Goal: Communication & Community: Answer question/provide support

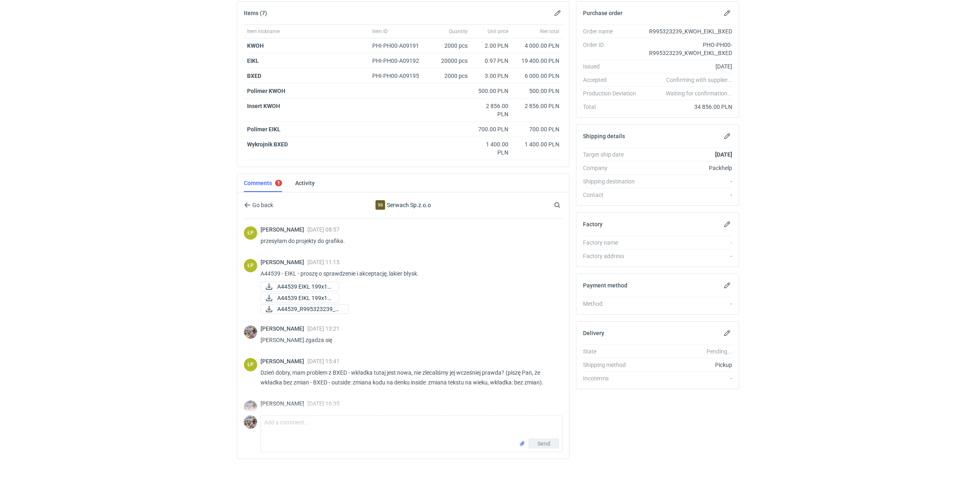
scroll to position [708, 0]
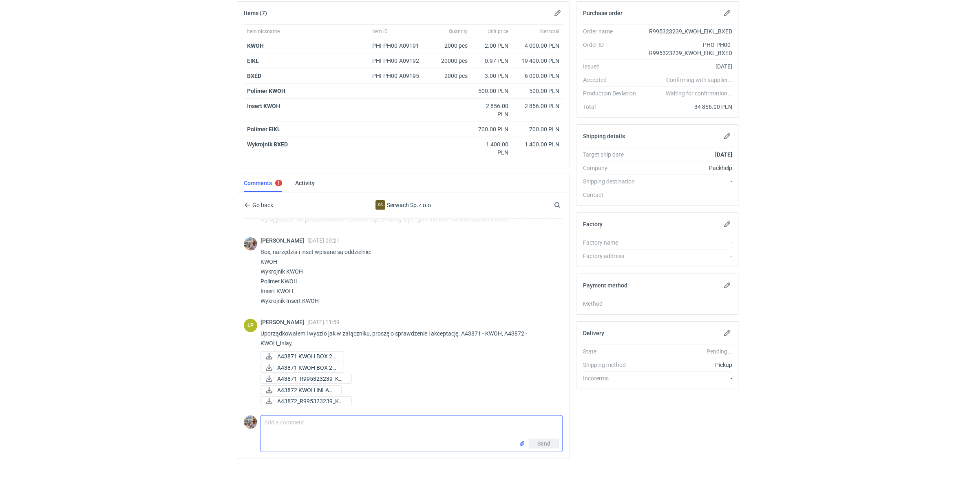
click at [321, 429] on textarea "Comment message" at bounding box center [411, 427] width 301 height 23
type textarea "Panie Łukaszu wszystko się zgadza. Proszę o sprawdzenie czy ceny teraz też są w…"
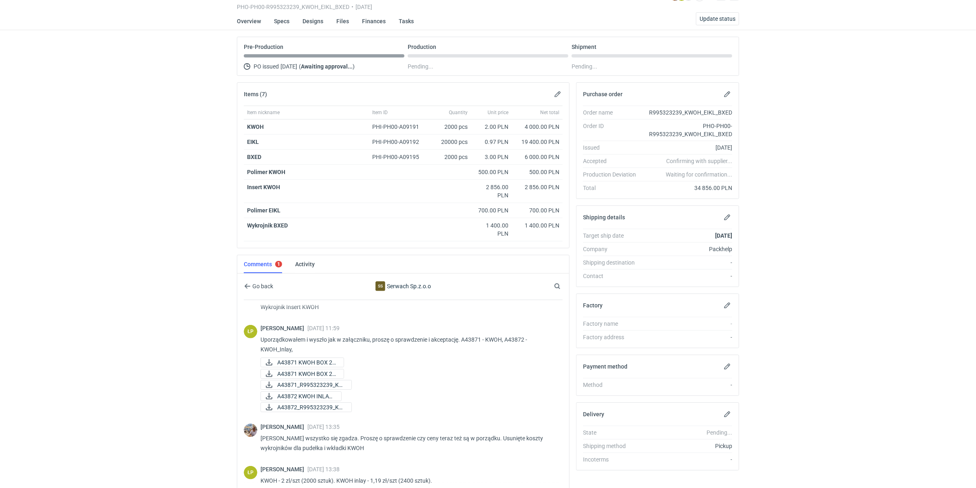
scroll to position [42, 0]
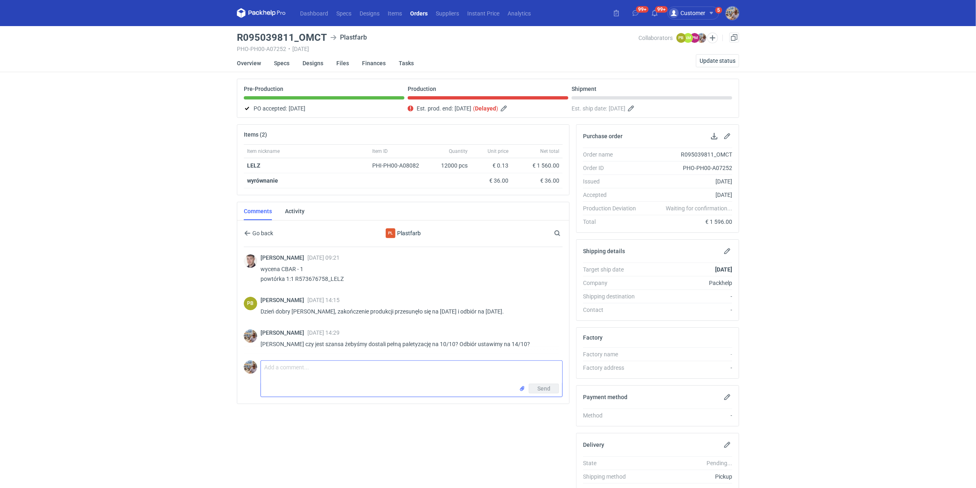
click at [315, 375] on textarea "Comment message" at bounding box center [411, 372] width 301 height 23
click at [317, 367] on textarea "Comment message" at bounding box center [411, 372] width 301 height 23
type textarea "Panie Piotrze układamy wszystko na jedną paletę, nie powinno być problemu z wag…"
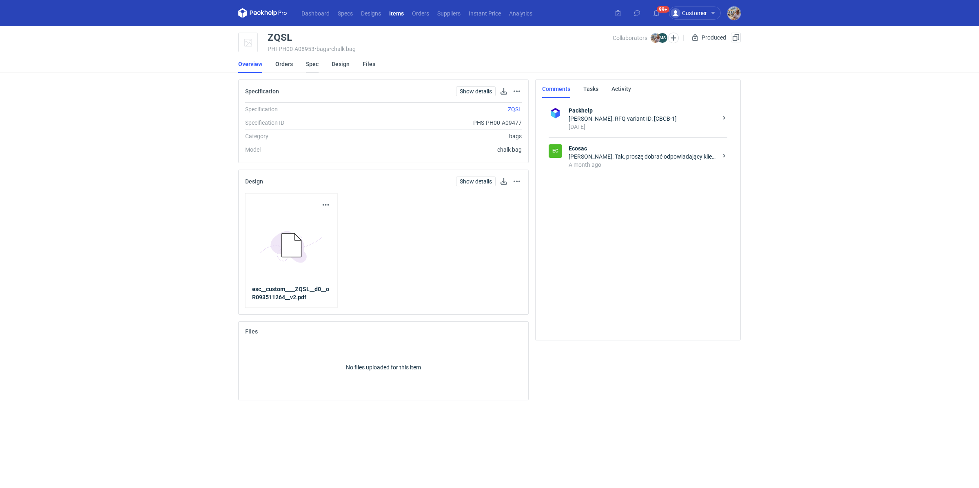
click at [308, 63] on link "Spec" at bounding box center [312, 64] width 13 height 18
click at [646, 158] on div "[PERSON_NAME]: Tak, proszę dobrać odpowiadający klientowi ostatecznemu odcień i…" at bounding box center [642, 157] width 149 height 8
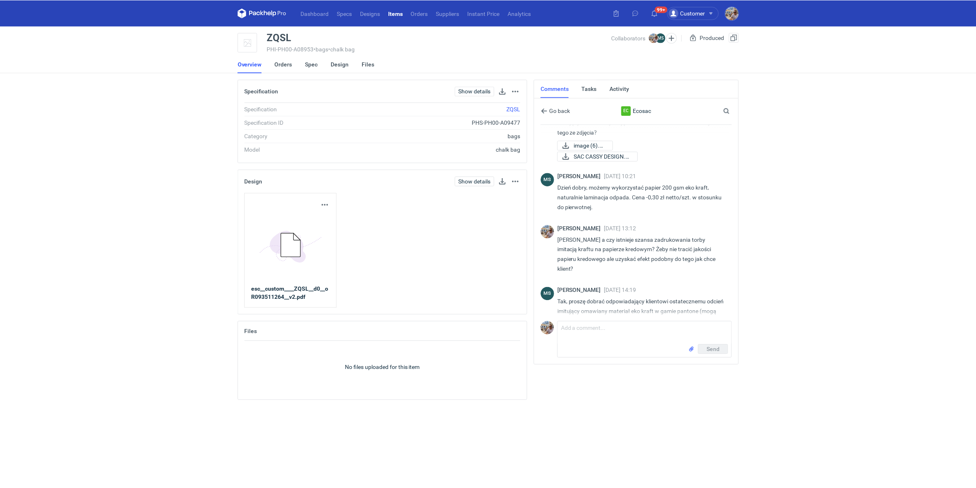
scroll to position [257, 0]
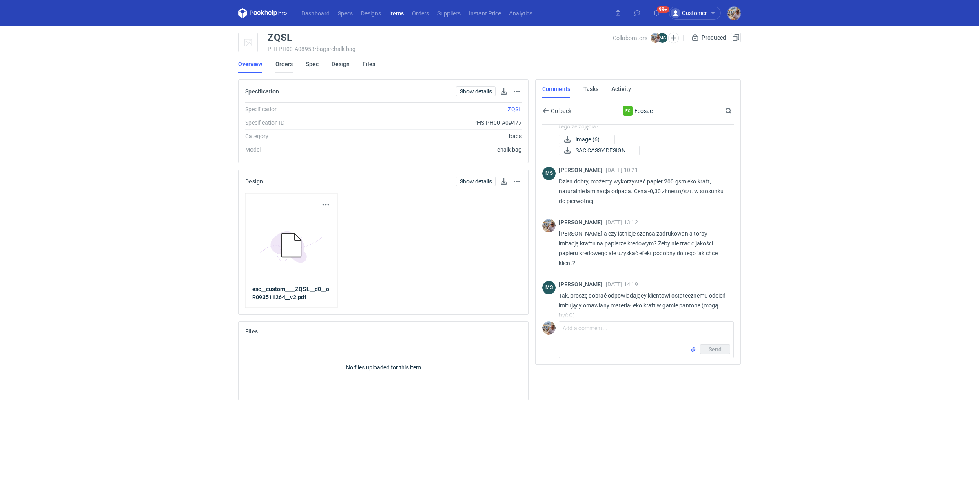
click at [286, 67] on link "Orders" at bounding box center [284, 64] width 18 height 18
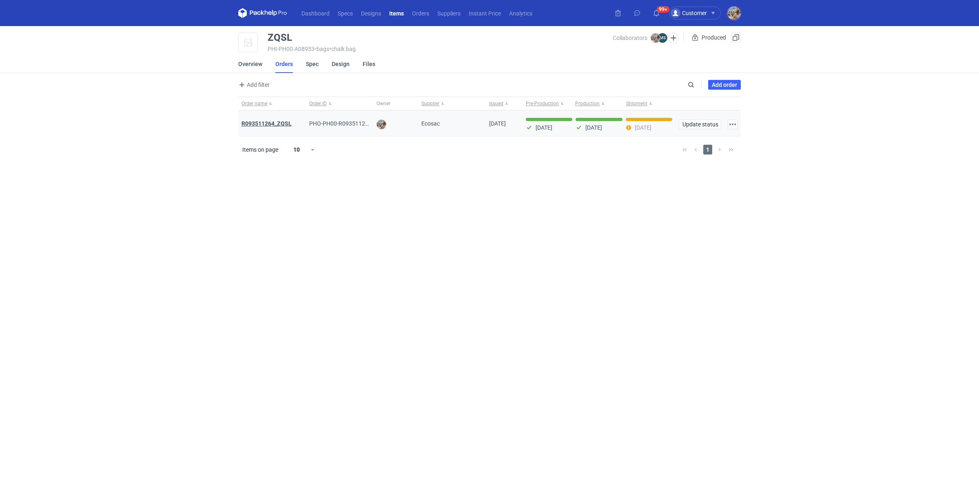
click at [263, 123] on strong "R093511264_ZQSL" at bounding box center [266, 123] width 50 height 7
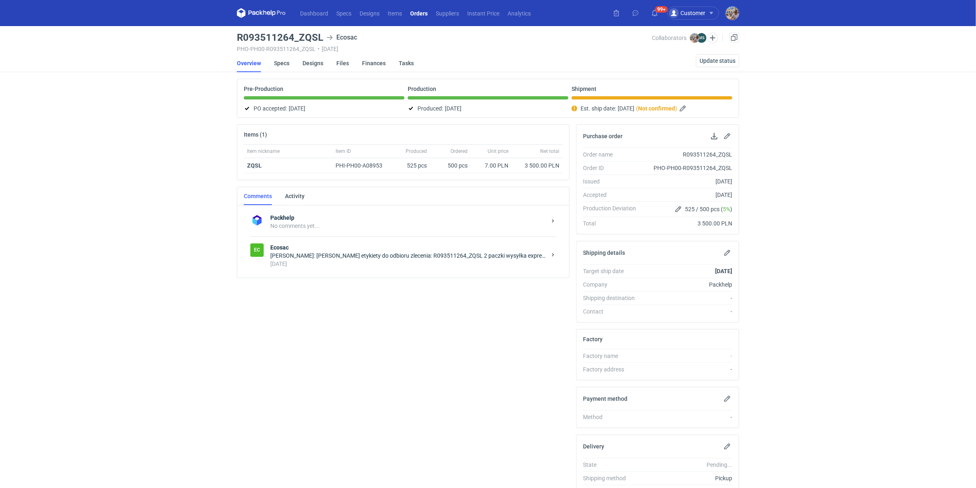
click at [302, 255] on div "Michał Palasek: Panie Michale Wysyłam etykiety do odbioru zlecenia: R093511264_…" at bounding box center [408, 256] width 276 height 8
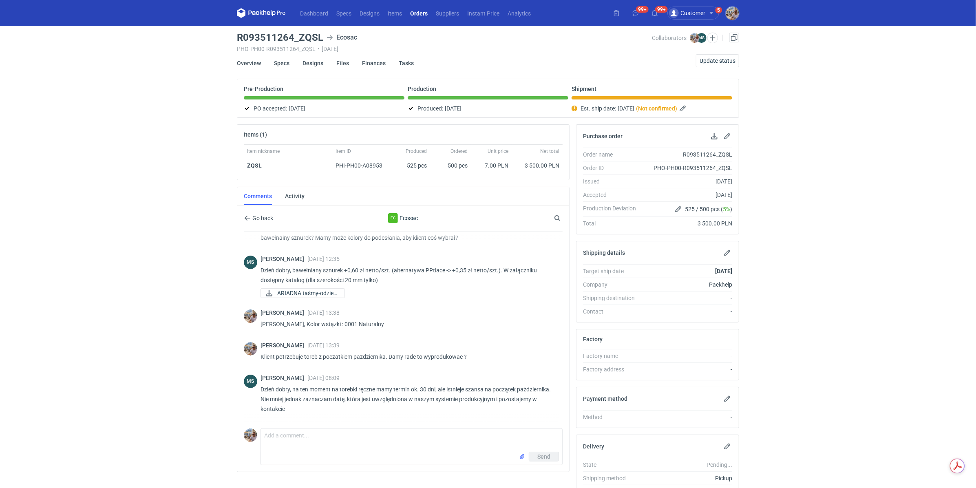
scroll to position [189, 0]
drag, startPoint x: 380, startPoint y: 321, endPoint x: 337, endPoint y: 323, distance: 43.3
click at [337, 323] on p "Panie Michale, Kolor wstązki : 0001 Naturalny" at bounding box center [409, 324] width 296 height 10
copy p "0001 Naturalny"
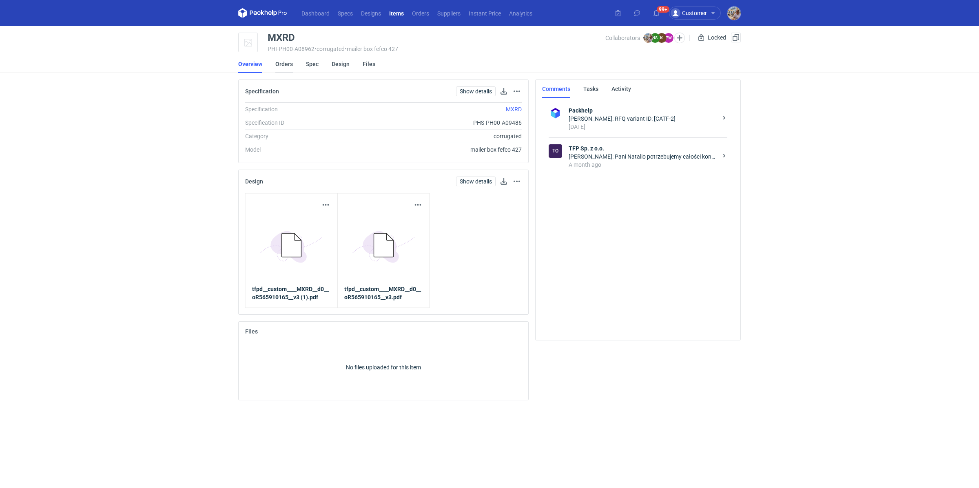
click at [284, 66] on link "Orders" at bounding box center [284, 64] width 18 height 18
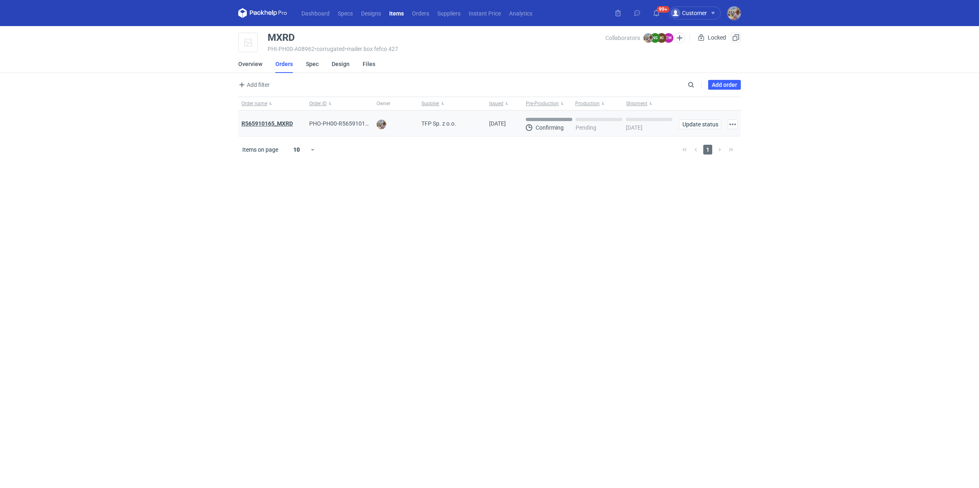
click at [275, 122] on strong "R565910165_MXRD" at bounding box center [266, 123] width 51 height 7
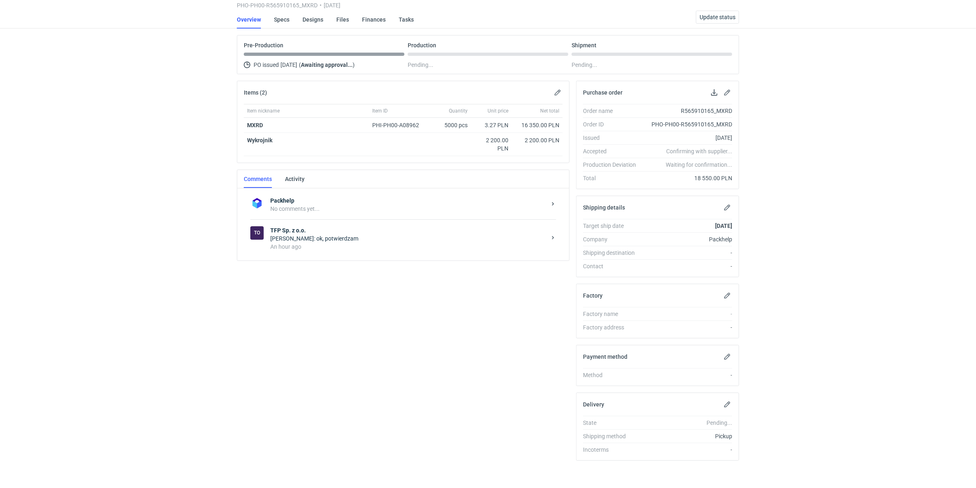
scroll to position [44, 0]
click at [328, 242] on div "An hour ago" at bounding box center [408, 246] width 276 height 8
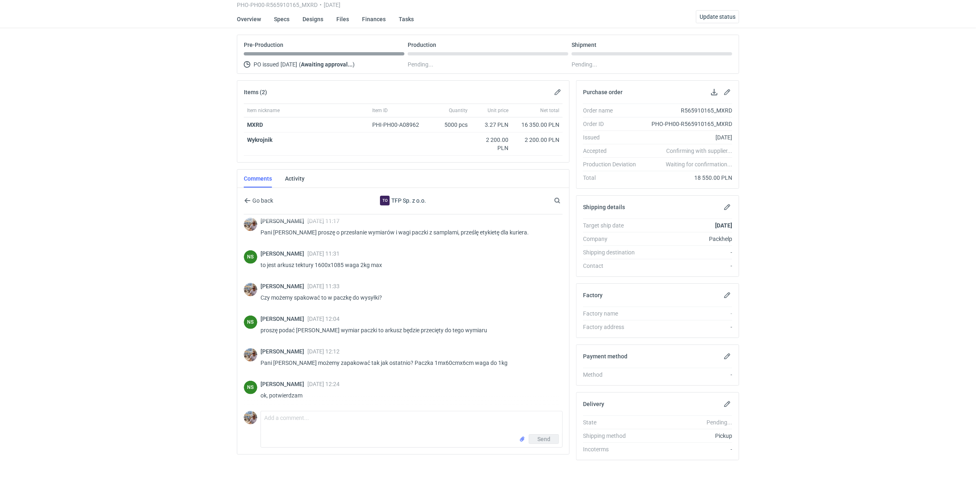
scroll to position [544, 0]
click at [339, 425] on textarea "Comment message" at bounding box center [411, 422] width 301 height 23
type textarea "Pani Natalio etykieta dla kuriera."
click at [522, 435] on input "file" at bounding box center [522, 439] width 7 height 9
click at [547, 454] on span "Send" at bounding box center [543, 457] width 13 height 6
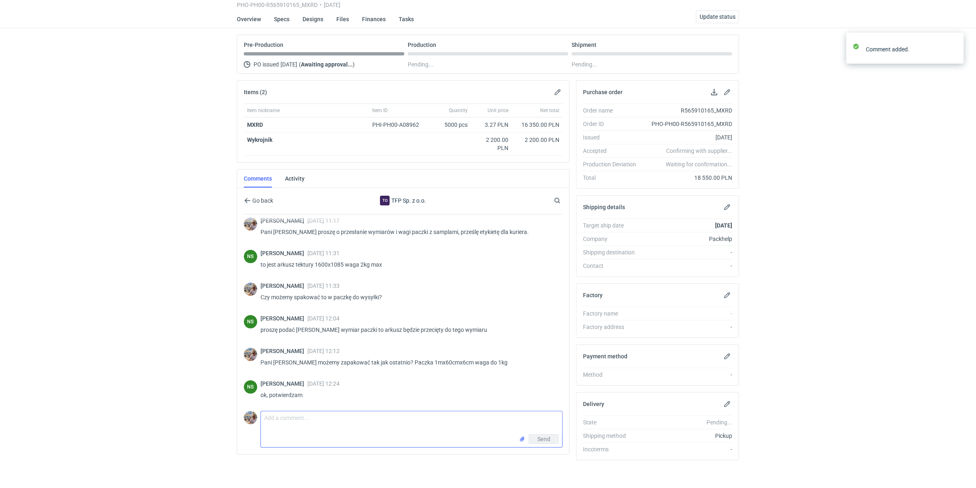
scroll to position [591, 0]
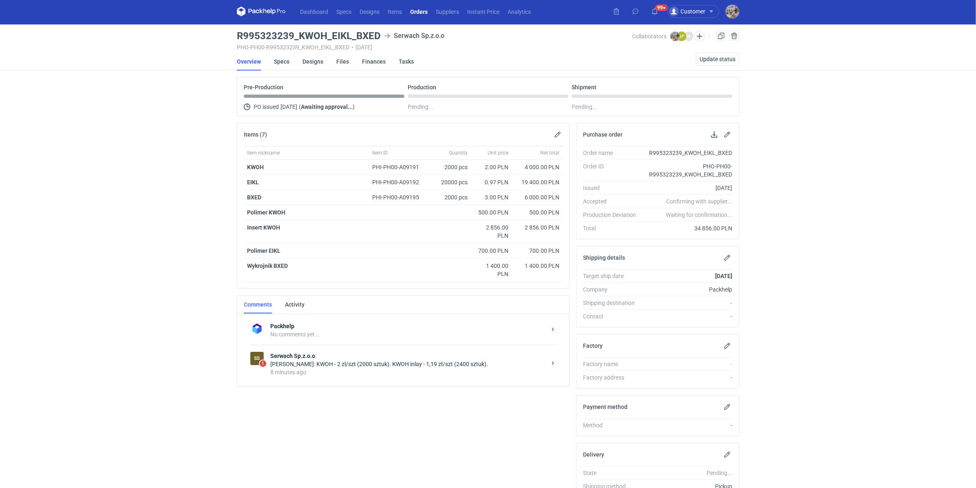
scroll to position [2, 0]
click at [367, 368] on div "8 minutes ago" at bounding box center [408, 372] width 276 height 8
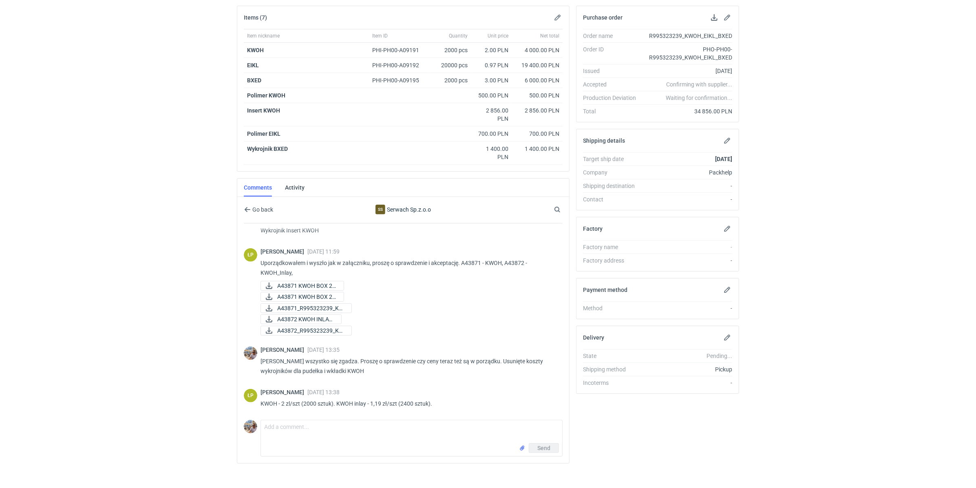
scroll to position [684, 0]
click at [555, 15] on button "button" at bounding box center [558, 18] width 10 height 10
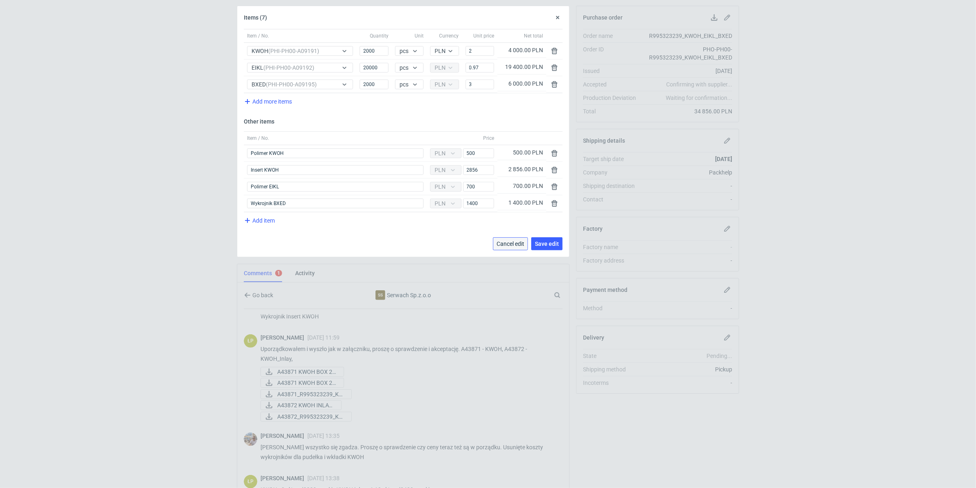
click at [501, 241] on span "Cancel edit" at bounding box center [511, 244] width 28 height 6
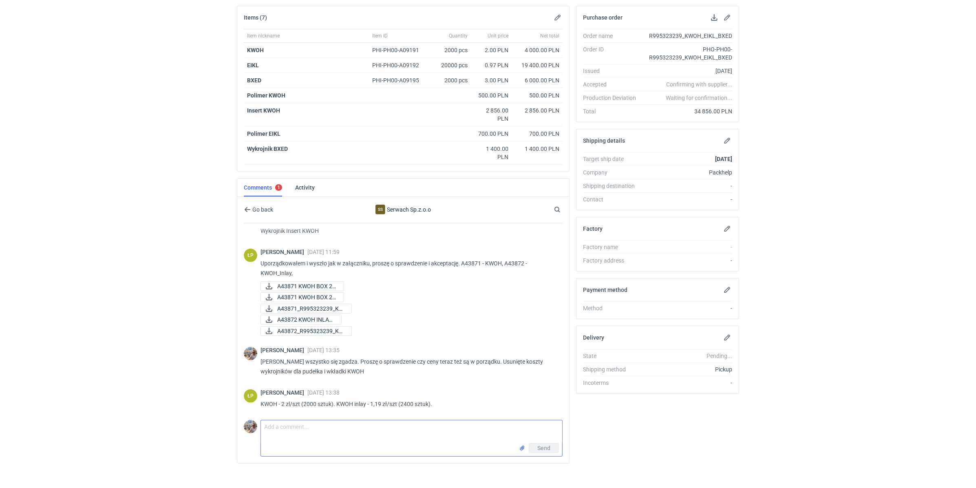
click at [296, 428] on textarea "Comment message" at bounding box center [411, 431] width 301 height 23
click at [281, 46] on div "KWOH" at bounding box center [306, 50] width 119 height 8
drag, startPoint x: 274, startPoint y: 48, endPoint x: 245, endPoint y: 48, distance: 28.5
click at [245, 48] on div "KWOH" at bounding box center [306, 50] width 125 height 15
copy strong "KWOH"
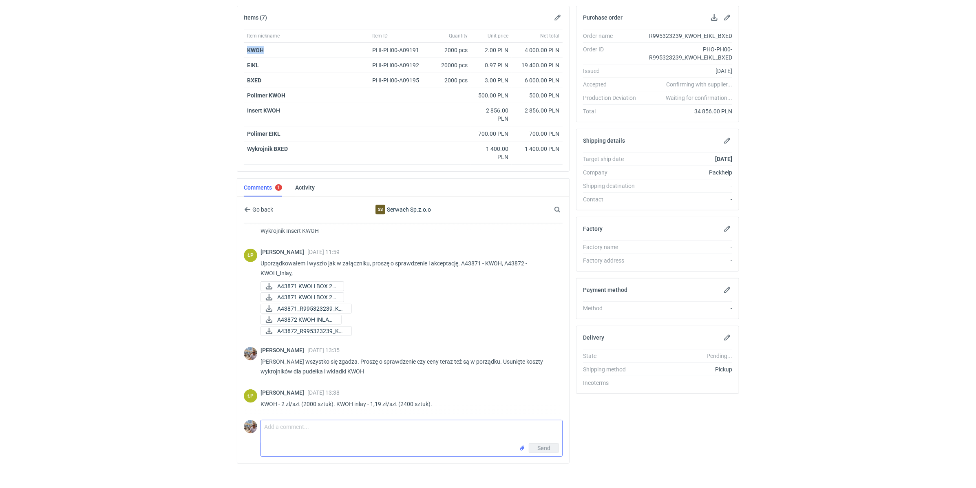
click at [297, 435] on textarea "Comment message" at bounding box center [411, 431] width 301 height 23
paste textarea "KWOH"
click at [526, 49] on div "4 000.00 PLN" at bounding box center [537, 50] width 44 height 8
drag, startPoint x: 526, startPoint y: 48, endPoint x: 559, endPoint y: 48, distance: 32.2
click at [559, 48] on div "4 000.00 PLN" at bounding box center [537, 50] width 44 height 8
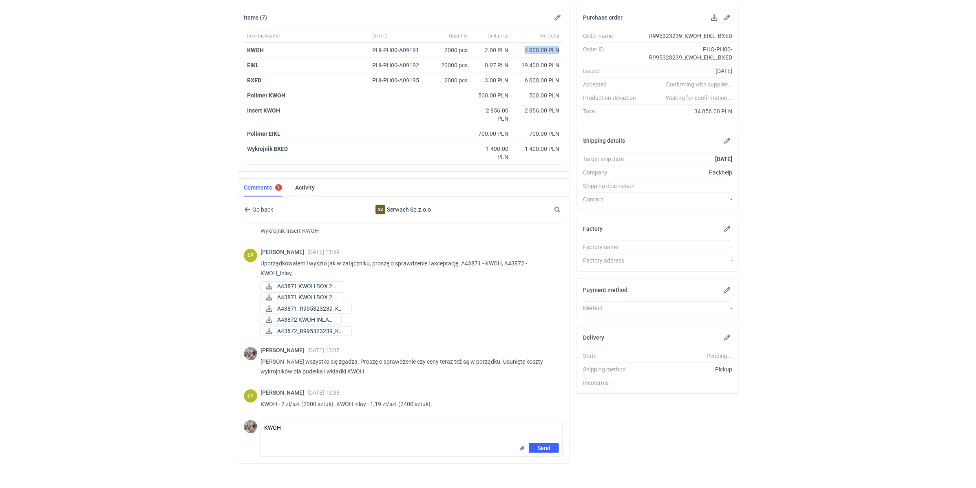
copy div "4 000.00 PLN"
click at [296, 427] on textarea "KWOH -" at bounding box center [411, 431] width 301 height 23
paste textarea "4 000.00 PLN"
type textarea "KWOH - 4 000.00 PLN"
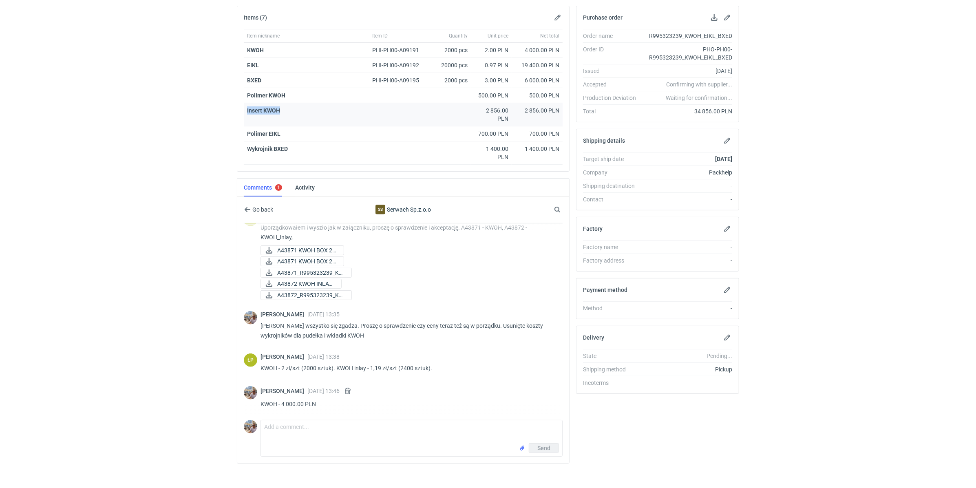
drag, startPoint x: 286, startPoint y: 108, endPoint x: 247, endPoint y: 109, distance: 38.8
click at [247, 109] on div "Insert KWOH" at bounding box center [357, 110] width 221 height 8
copy strong "Insert KWOH"
click at [276, 429] on textarea "Comment message" at bounding box center [411, 431] width 301 height 23
paste textarea "Insert KWOH"
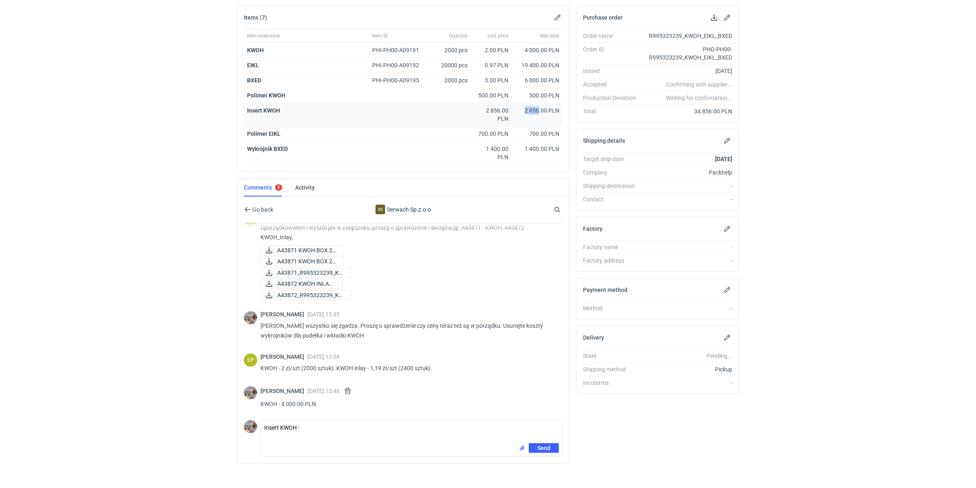
drag, startPoint x: 528, startPoint y: 110, endPoint x: 538, endPoint y: 107, distance: 10.9
click at [538, 107] on div "2 856.00 PLN" at bounding box center [537, 110] width 44 height 8
copy div "2 856"
click at [323, 430] on textarea "Insert KWOH -" at bounding box center [411, 431] width 301 height 23
paste textarea "2 856"
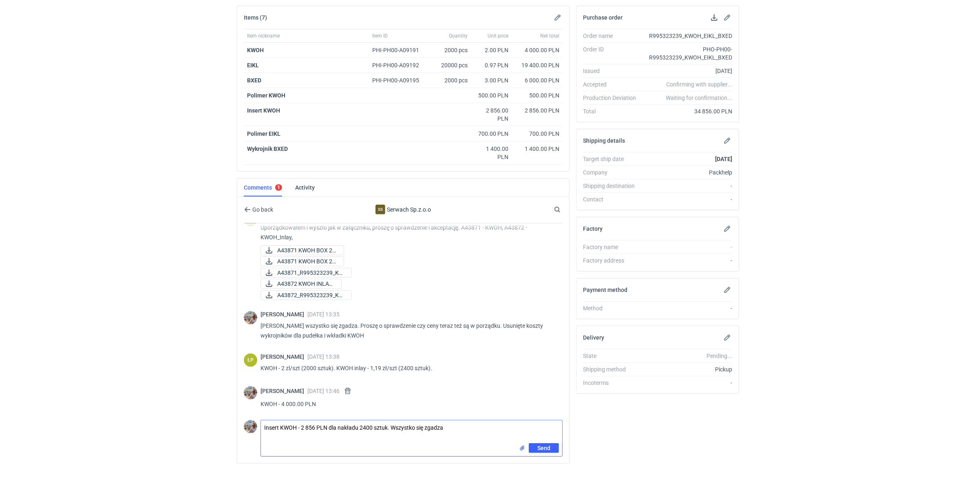
type textarea "Insert KWOH - 2 856 PLN dla nakładu 2400 sztuk. Wszystko się zgadza"
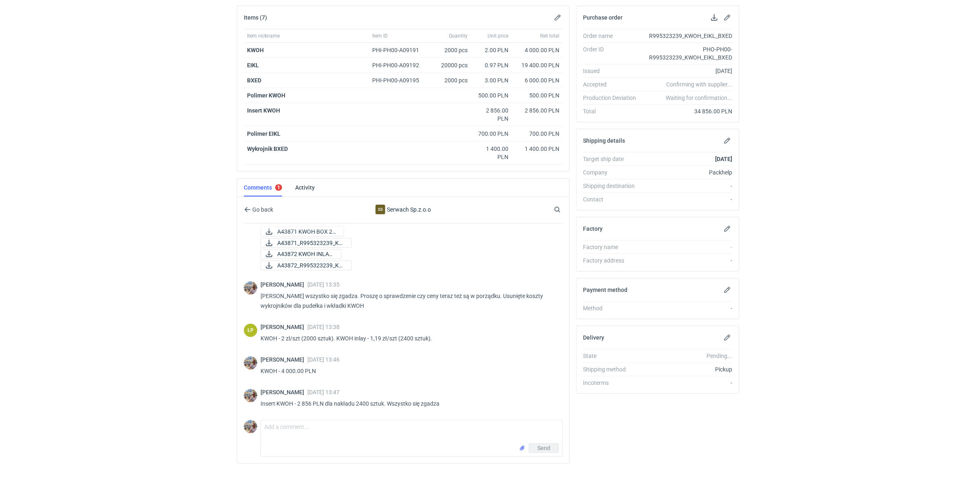
scroll to position [749, 0]
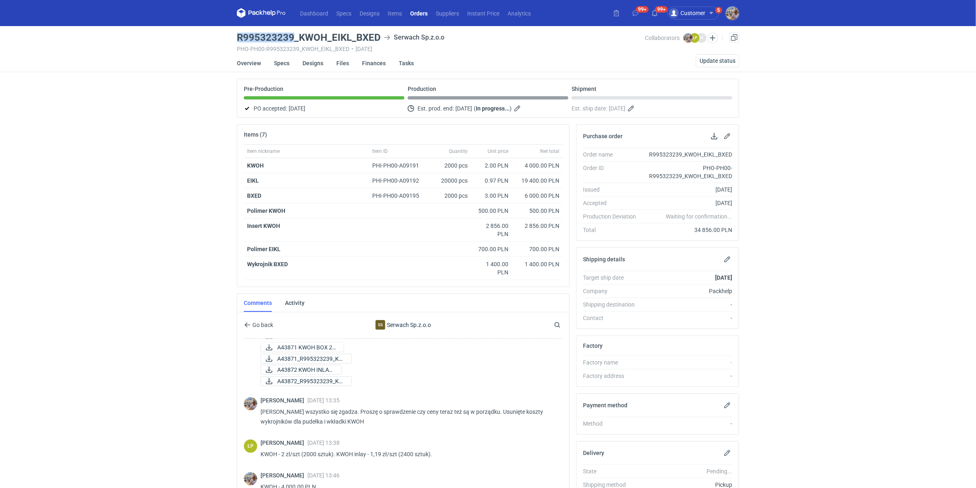
drag, startPoint x: 293, startPoint y: 37, endPoint x: 233, endPoint y: 35, distance: 59.6
click at [234, 35] on main "R995323239_KWOH_EIKL_BXED Serwach Sp.z.o.o PHO-PH00-R995323239_KWOH_EIKL_BXED •…" at bounding box center [488, 319] width 509 height 586
copy h3 "R995323239"
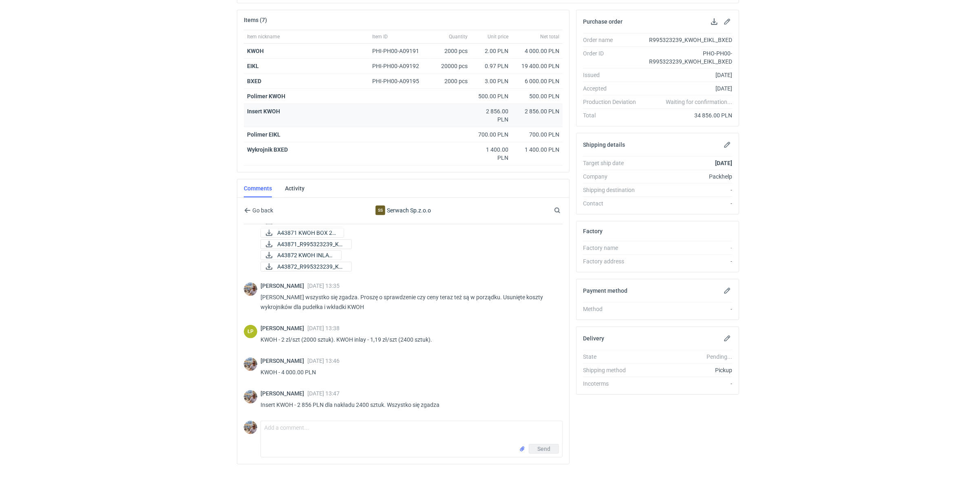
scroll to position [120, 0]
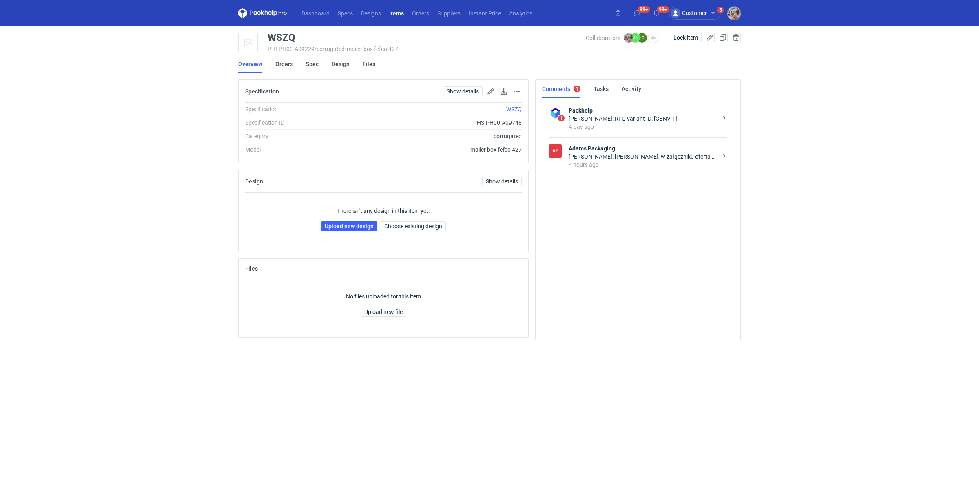
click at [638, 151] on strong "Adams Packaging" at bounding box center [642, 148] width 149 height 8
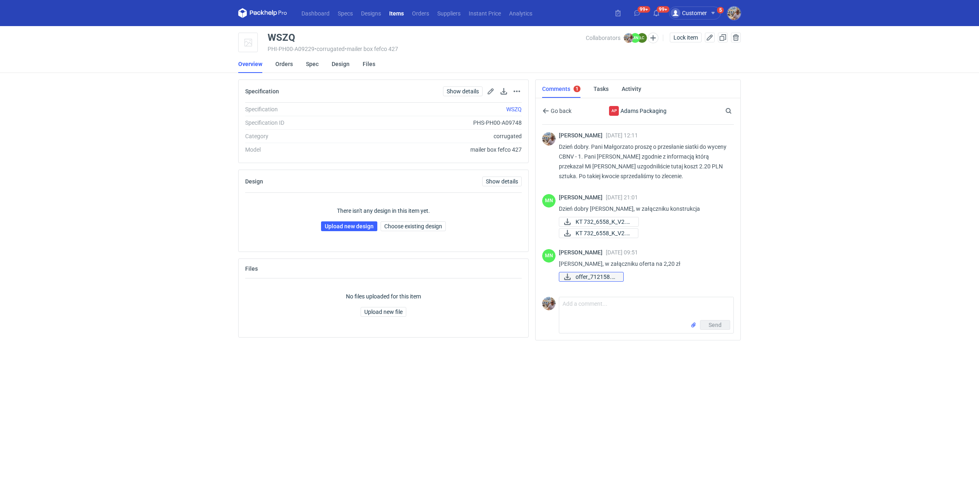
click at [591, 278] on span "offer_712158.pdf" at bounding box center [595, 276] width 41 height 9
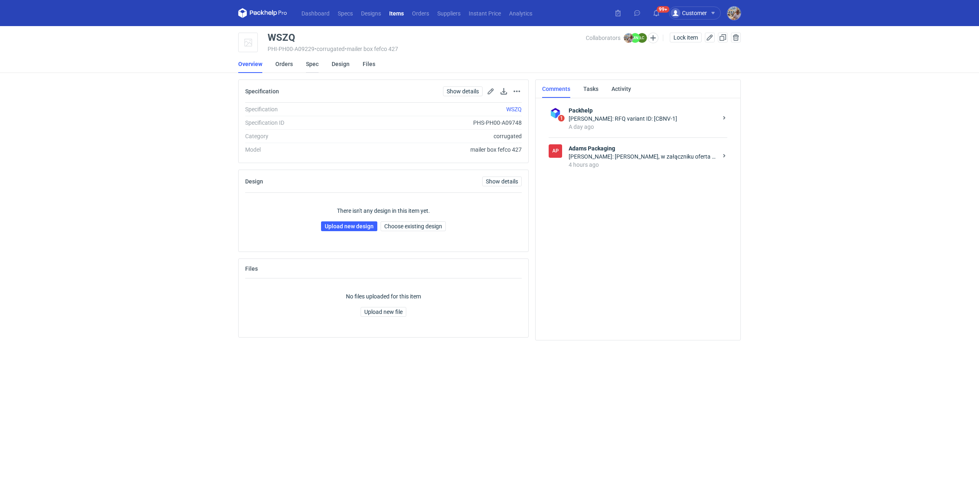
click at [310, 65] on link "Spec" at bounding box center [312, 64] width 13 height 18
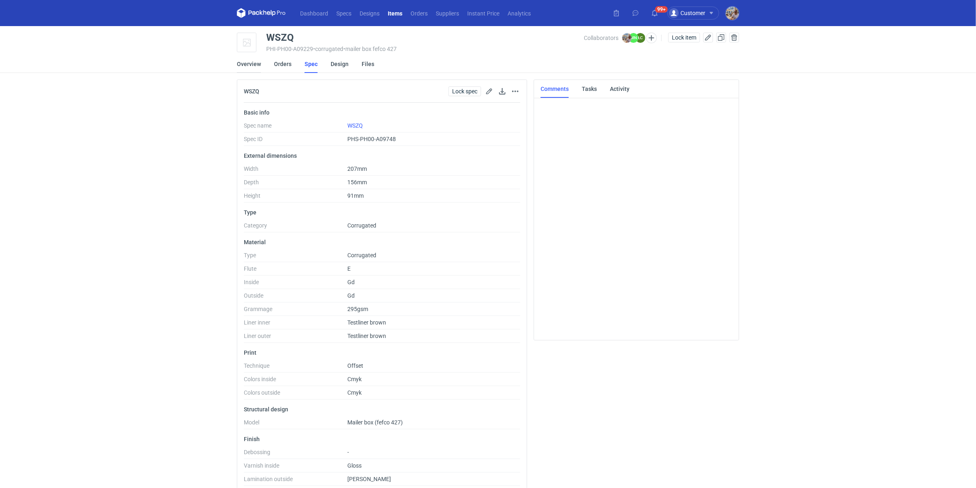
click at [249, 63] on link "Overview" at bounding box center [249, 64] width 24 height 18
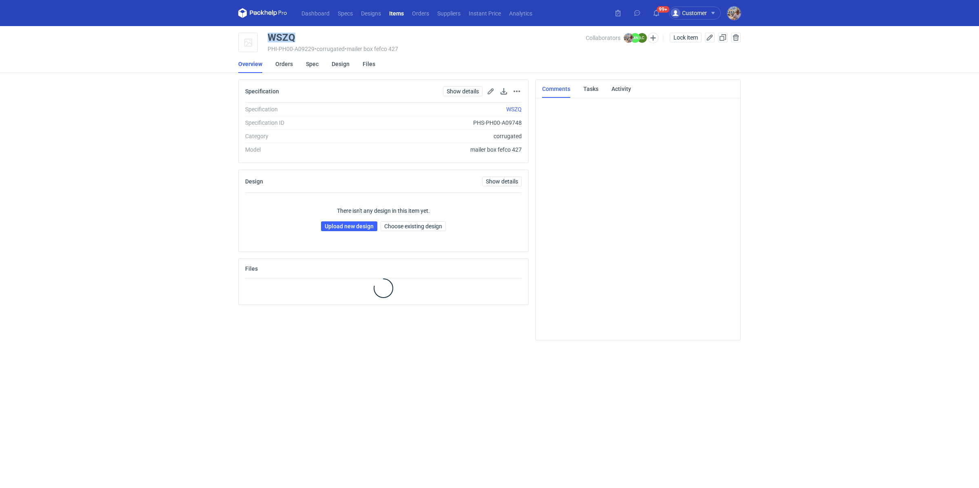
drag, startPoint x: 299, startPoint y: 38, endPoint x: 268, endPoint y: 38, distance: 31.4
click at [268, 38] on div "WSZQ" at bounding box center [427, 38] width 318 height 10
copy div "WSZQ"
click at [329, 225] on link "Upload new design" at bounding box center [349, 226] width 56 height 10
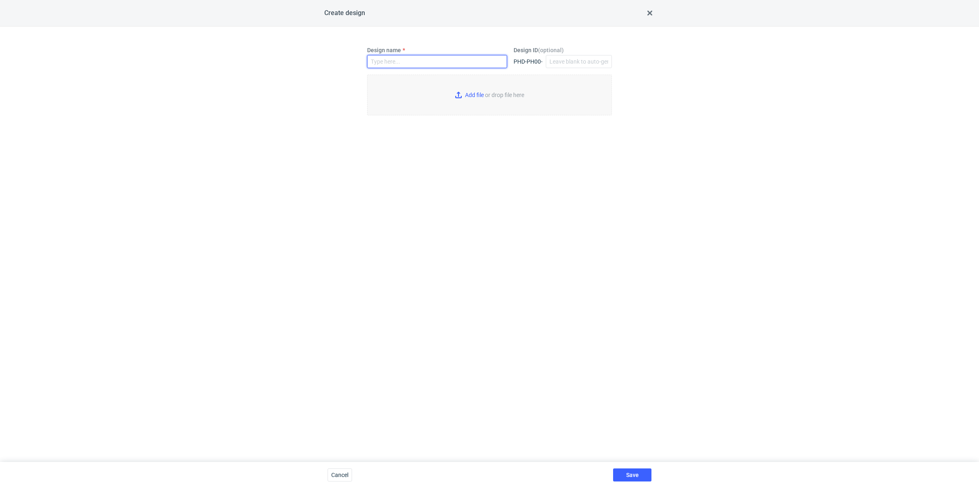
click at [381, 58] on input "Design name" at bounding box center [437, 61] width 140 height 13
paste input "WSZQ"
type input "WSZQ"
click at [459, 94] on input "Add file or drop file here" at bounding box center [489, 95] width 245 height 41
click at [467, 96] on input "Add file or drop file here" at bounding box center [489, 95] width 245 height 41
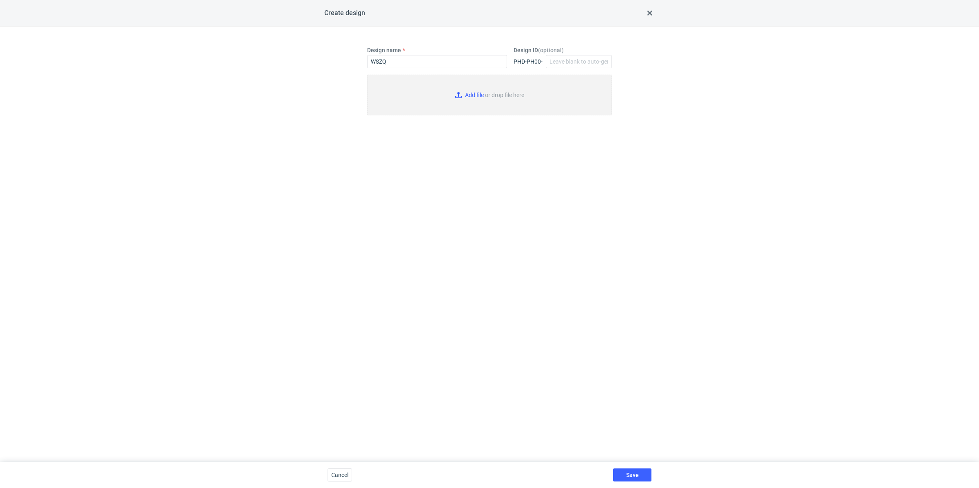
type input "C:\fakepath\ostro__custom____WSZQ__d0__oR927133250.pdf"
click at [645, 473] on button "Save" at bounding box center [632, 475] width 38 height 13
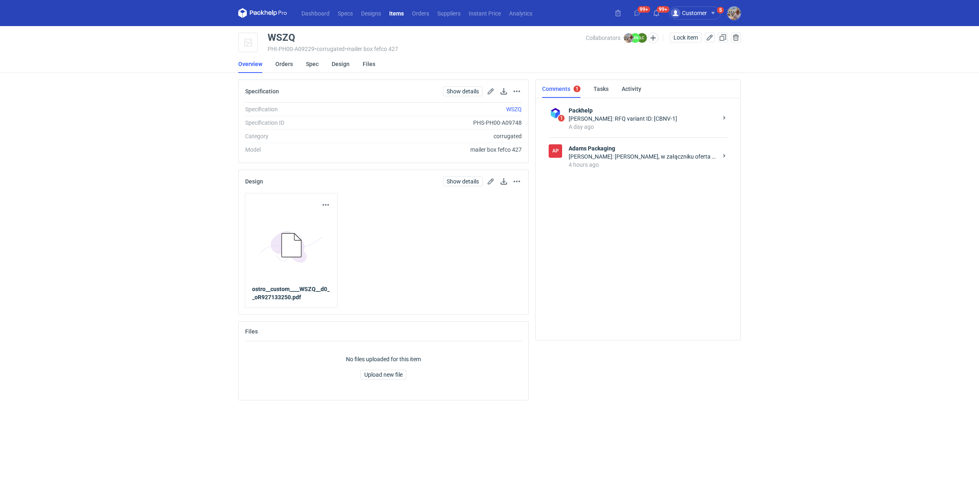
click at [610, 153] on div "[PERSON_NAME]: [PERSON_NAME], w załączniku oferta na 2,20 zł" at bounding box center [642, 157] width 149 height 8
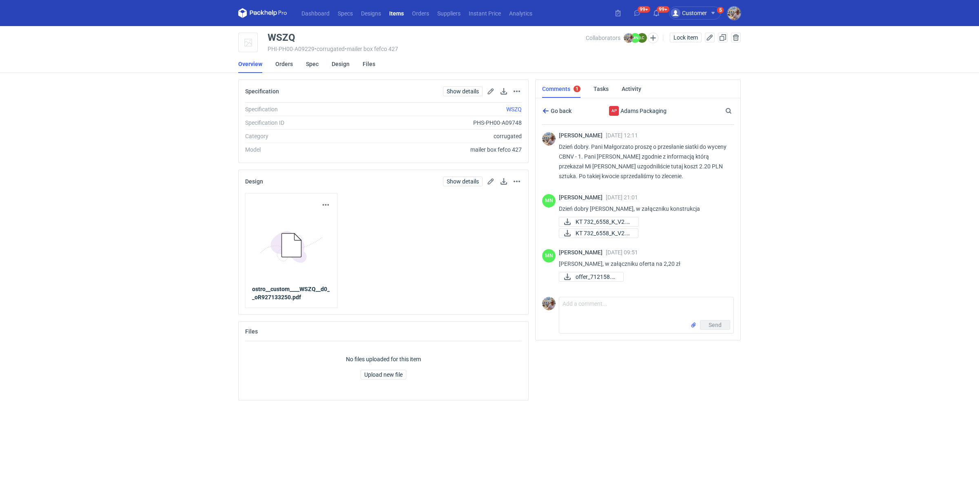
click at [559, 108] on span "Go back" at bounding box center [560, 111] width 22 height 6
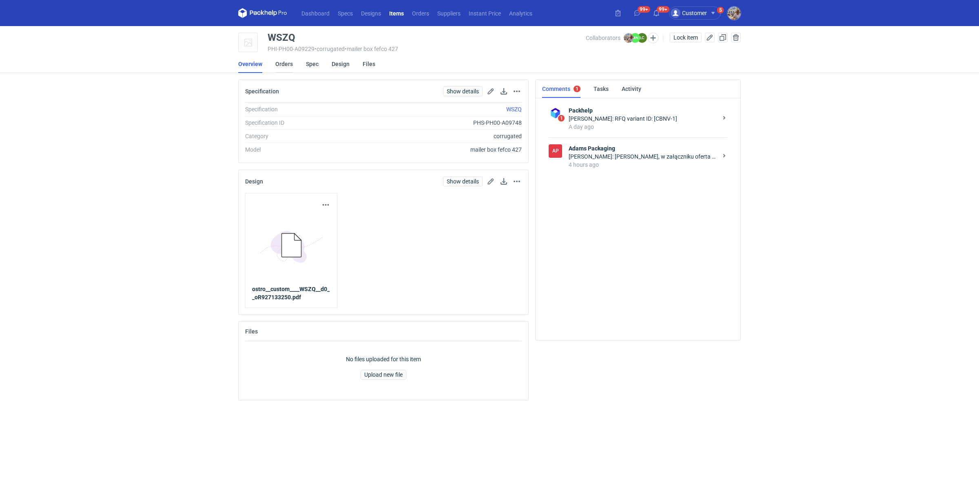
click at [284, 63] on link "Orders" at bounding box center [284, 64] width 18 height 18
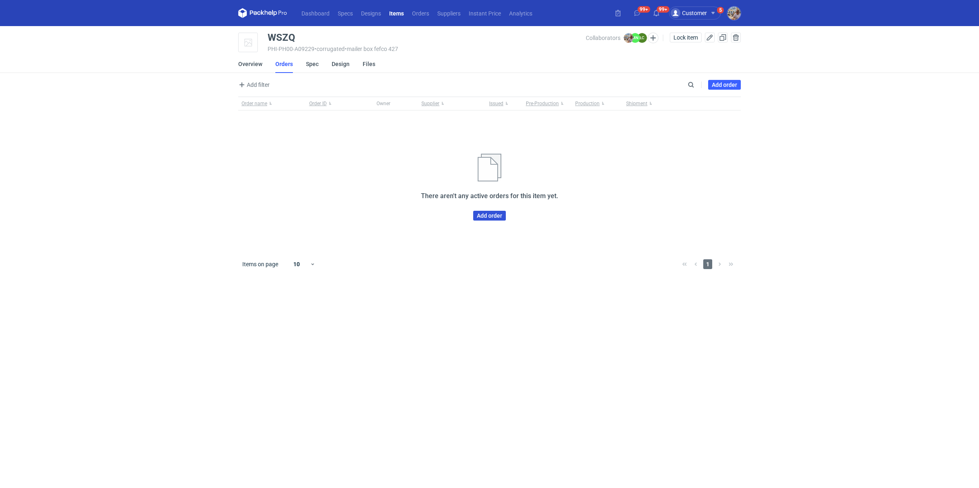
click at [483, 213] on link "Add order" at bounding box center [489, 216] width 33 height 10
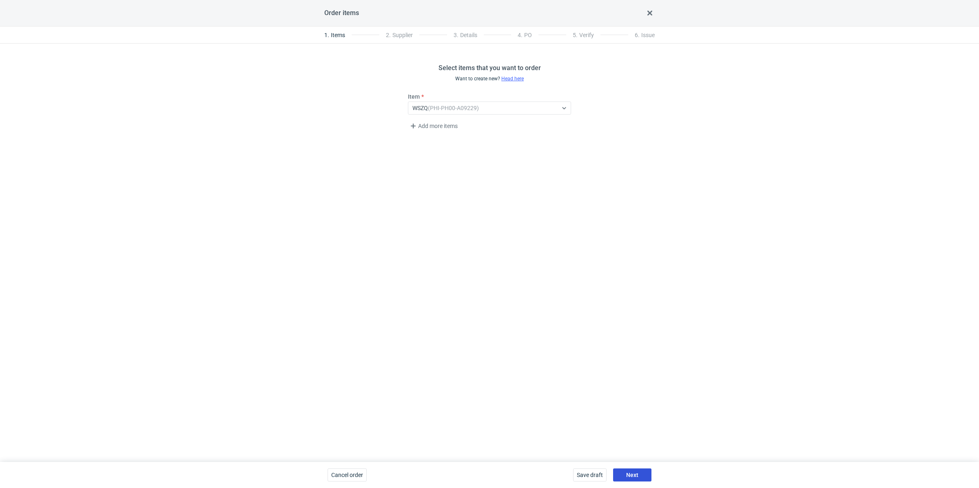
click at [624, 470] on button "Next" at bounding box center [632, 475] width 38 height 13
click at [439, 108] on div "Select..." at bounding box center [482, 107] width 149 height 11
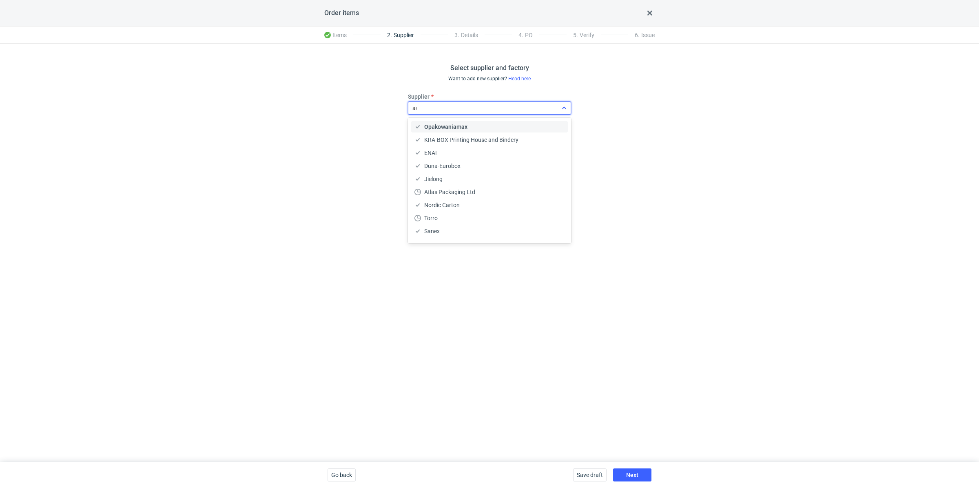
type input "ada"
click at [450, 122] on div "Adams Packaging" at bounding box center [489, 126] width 157 height 11
click at [638, 471] on button "Next" at bounding box center [632, 475] width 38 height 13
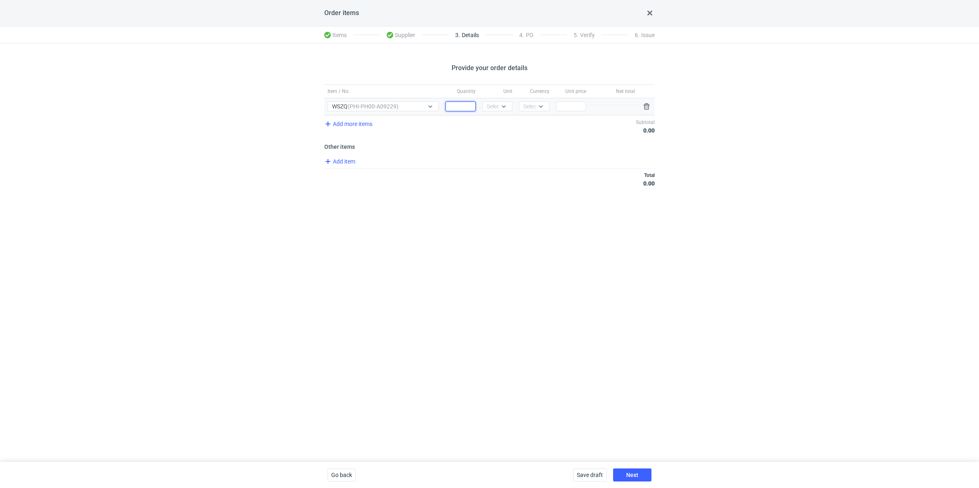
click at [455, 108] on input "Quantity" at bounding box center [460, 107] width 30 height 10
paste input "10000"
type input "10000"
click at [491, 106] on div "Select..." at bounding box center [497, 106] width 20 height 8
click at [493, 121] on span "pcs" at bounding box center [493, 123] width 9 height 8
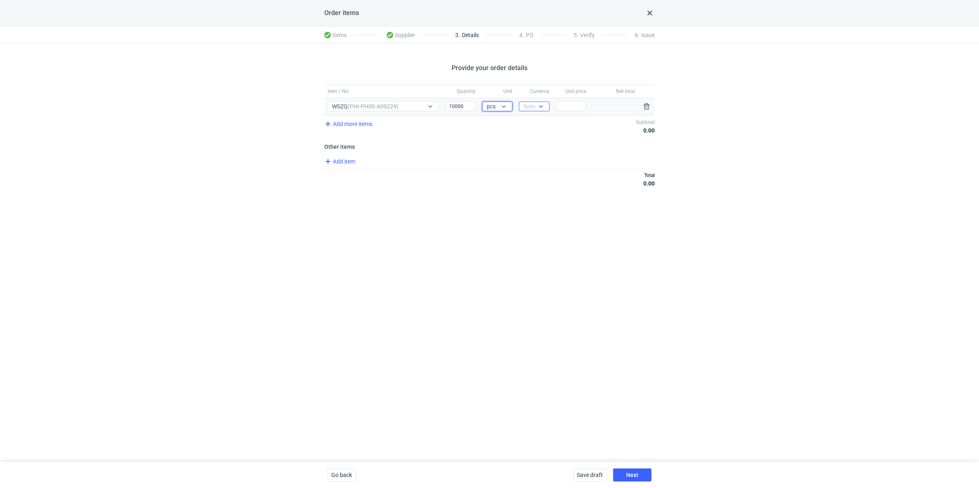
click at [540, 106] on icon at bounding box center [540, 106] width 7 height 7
click at [533, 121] on span "PLN" at bounding box center [530, 123] width 11 height 8
click at [569, 105] on input "Price" at bounding box center [571, 107] width 30 height 10
type input "2"
type input "2.2"
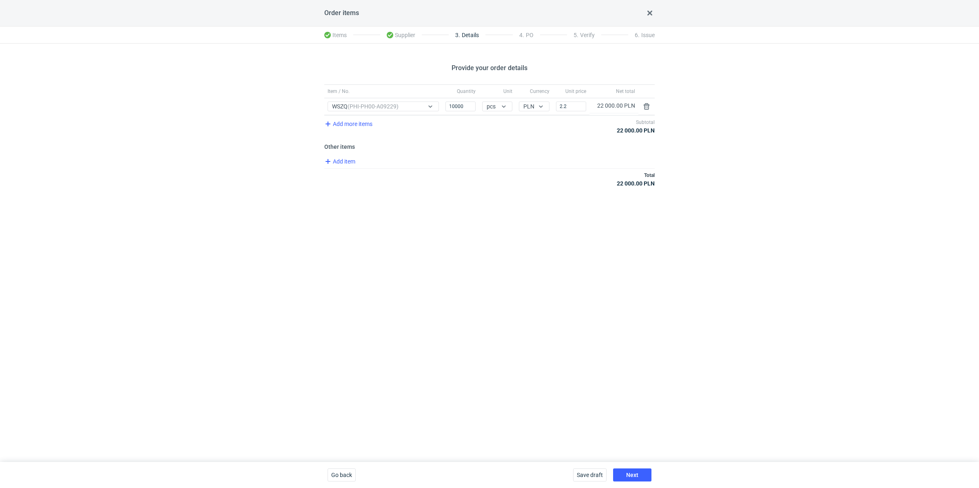
click at [549, 201] on div "Provide your order details Item / No. Quantity Unit Currency Unit price Net tot…" at bounding box center [489, 253] width 979 height 418
click at [639, 471] on button "Next" at bounding box center [632, 475] width 38 height 13
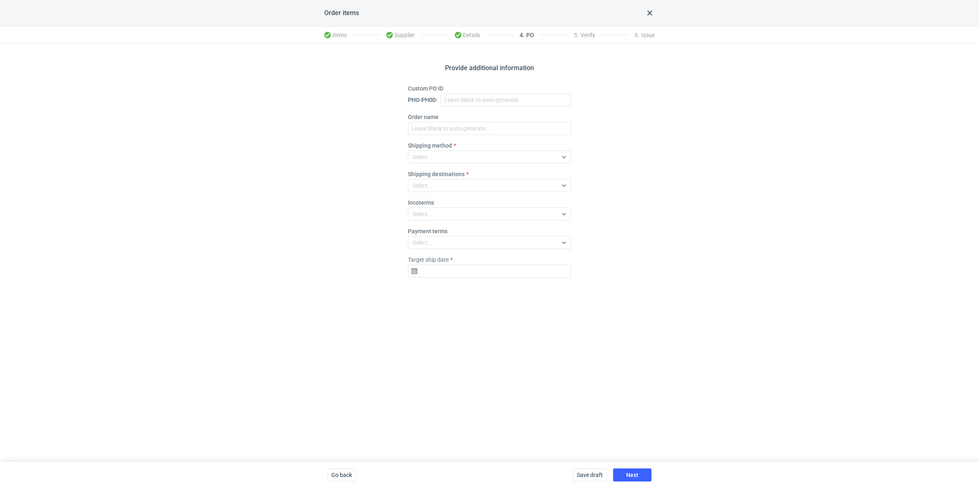
click at [478, 106] on fieldset "Custom PO ID PHO-PH00- Order name Shipping method Select... Shipping destinatio…" at bounding box center [489, 184] width 163 height 200
click at [480, 102] on input "Custom PO ID" at bounding box center [505, 99] width 130 height 13
paste input "R927133250"
paste input "WSZQ"
drag, startPoint x: 502, startPoint y: 100, endPoint x: 432, endPoint y: 84, distance: 71.8
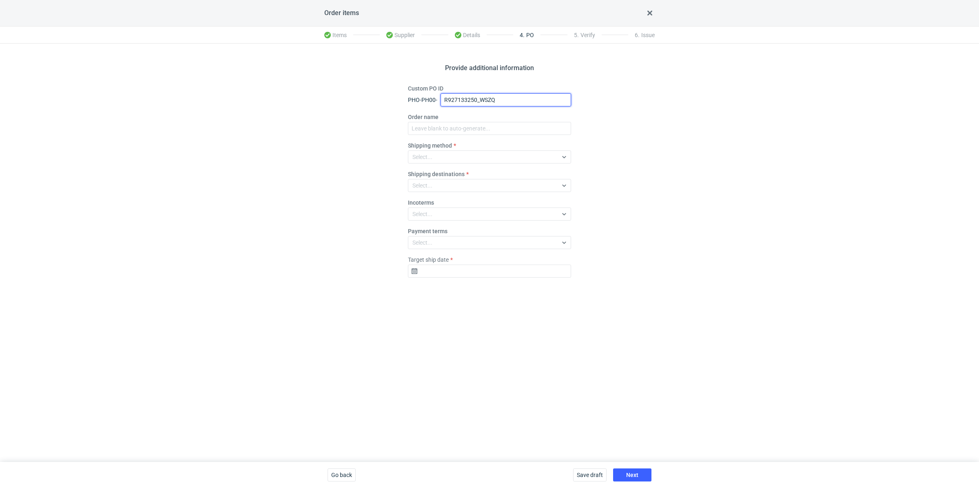
click at [432, 84] on div "Custom PO ID PHO-PH00- R927133250_WSZQ" at bounding box center [489, 95] width 163 height 22
type input "R927133250_WSZQ"
click at [447, 124] on input "Order name" at bounding box center [489, 128] width 163 height 13
paste input "R927133250_WSZQ"
type input "R927133250_WSZQ"
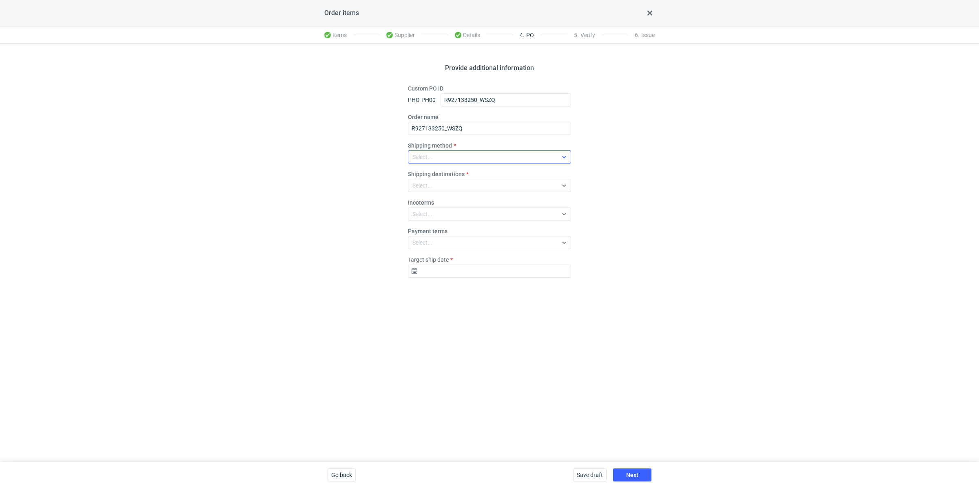
click at [440, 157] on div "Select..." at bounding box center [482, 156] width 149 height 11
click at [435, 227] on div "Pickup" at bounding box center [489, 228] width 150 height 8
click at [432, 273] on input "Target ship date" at bounding box center [489, 271] width 163 height 13
click at [464, 380] on span "27" at bounding box center [463, 377] width 7 height 8
type input "[DATE]"
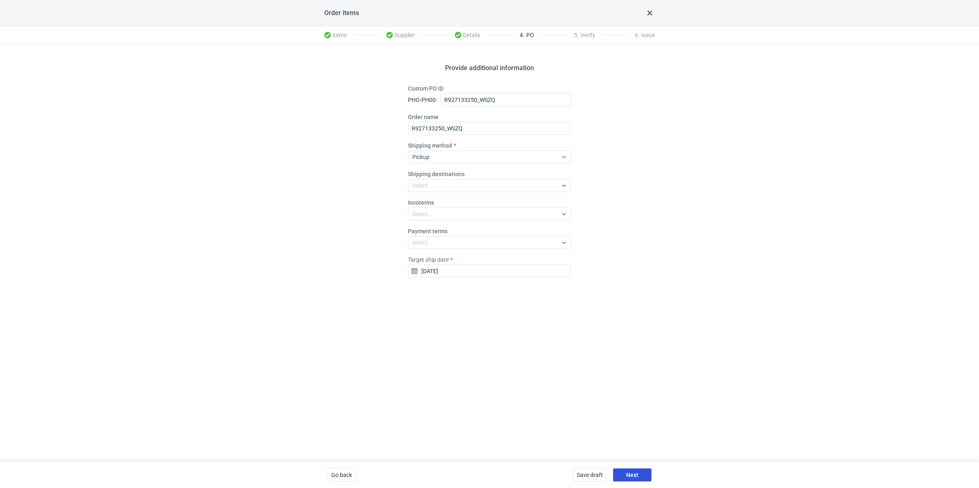
click at [622, 471] on button "Next" at bounding box center [632, 475] width 38 height 13
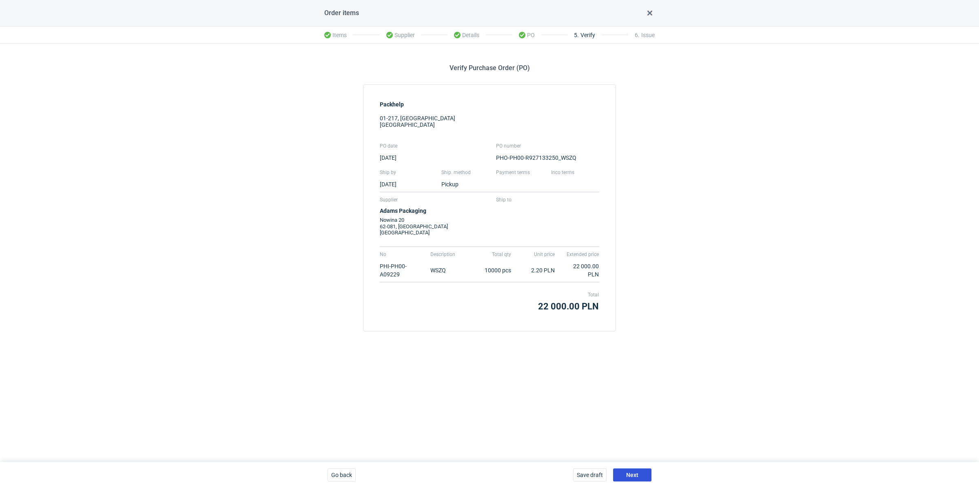
click at [626, 471] on button "Next" at bounding box center [632, 475] width 38 height 13
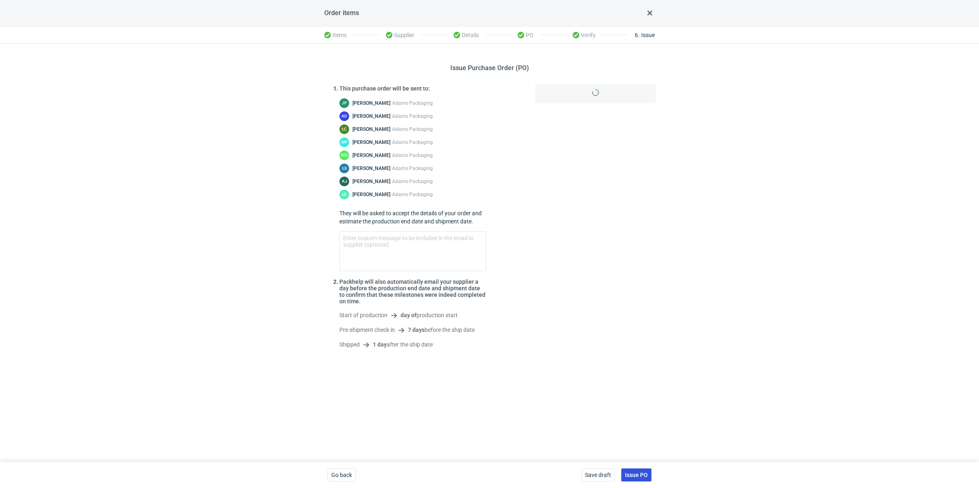
click at [630, 470] on button "Issue PO" at bounding box center [636, 475] width 30 height 13
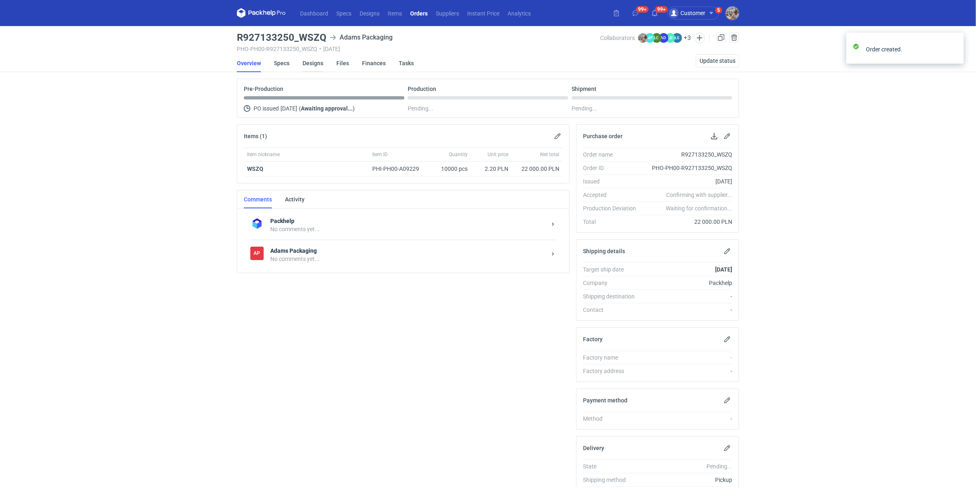
click at [317, 68] on link "Designs" at bounding box center [313, 63] width 21 height 18
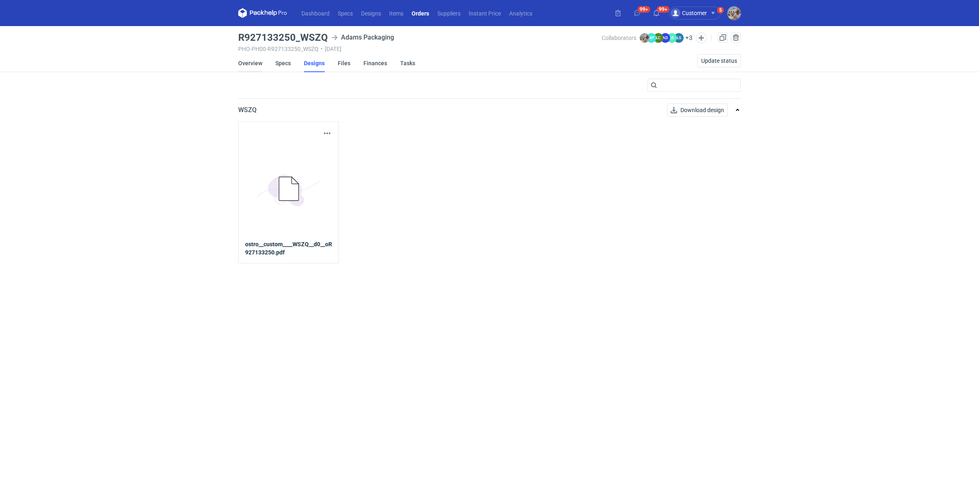
click at [248, 63] on link "Overview" at bounding box center [250, 63] width 24 height 18
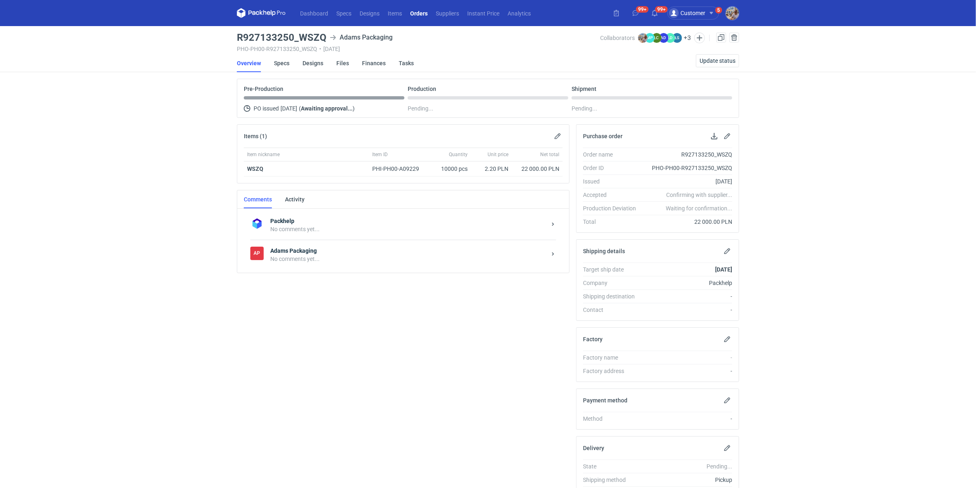
click at [288, 249] on strong "Adams Packaging" at bounding box center [408, 251] width 276 height 8
click at [301, 325] on textarea "Comment message" at bounding box center [411, 332] width 301 height 23
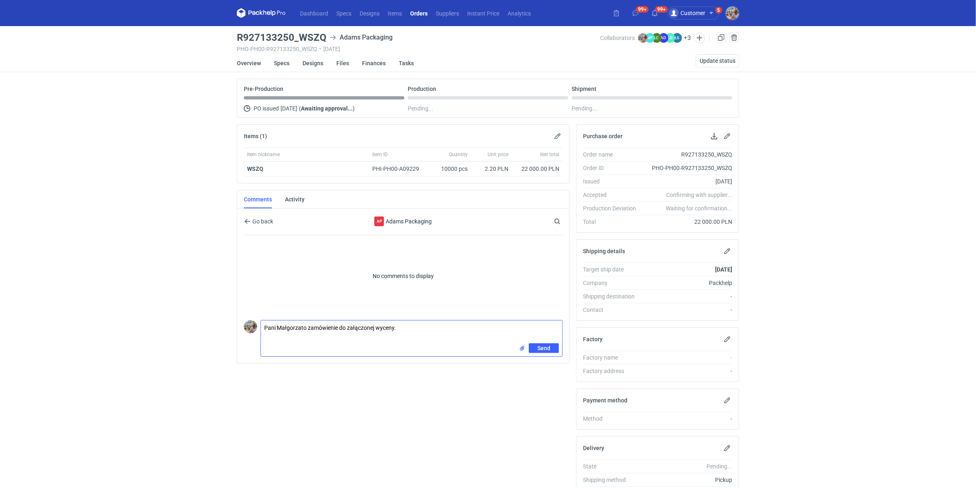
type textarea "Pani Małgorzato zamówienie do załączonej wyceny."
click at [523, 346] on input "file" at bounding box center [522, 348] width 7 height 9
click at [542, 363] on span "Send" at bounding box center [543, 366] width 13 height 6
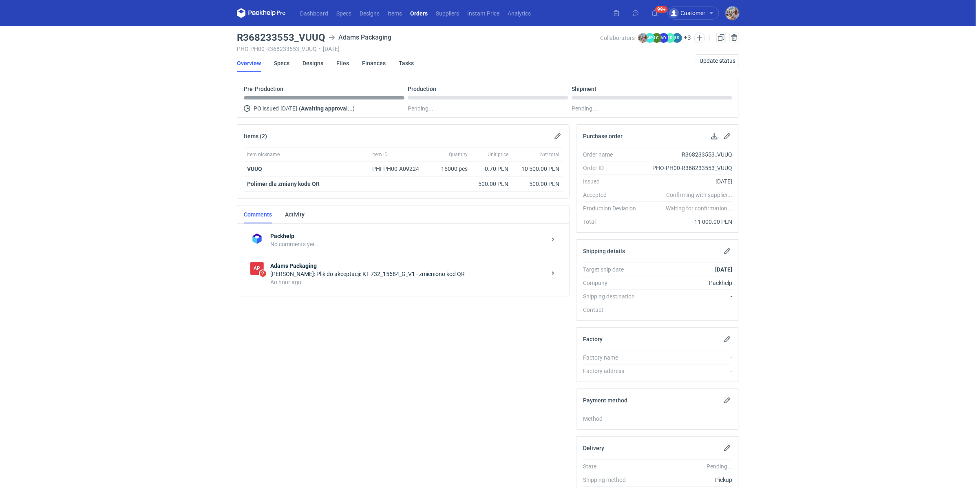
click at [334, 278] on div "An hour ago" at bounding box center [408, 282] width 276 height 8
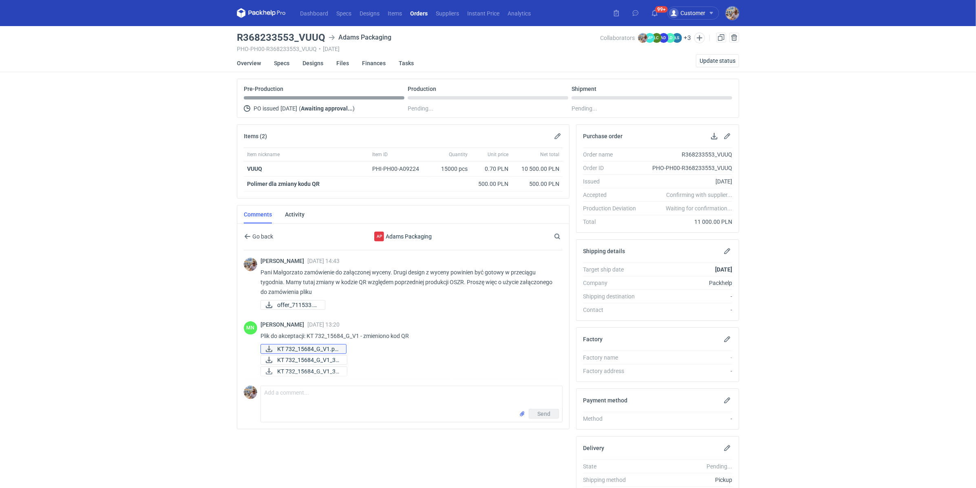
click at [313, 345] on span "KT 732_15684_G_V1.pd..." at bounding box center [308, 349] width 62 height 9
click at [309, 357] on span "KT 732_15684_G_V1_3D..." at bounding box center [308, 360] width 63 height 9
click at [310, 363] on div "Małgorzata Nowotna 09 Oct 2025 13:20 Plik do akceptacji: KT 732_15684_G_V1 - zm…" at bounding box center [409, 349] width 296 height 57
click at [310, 368] on span "KT 732_15684_G_V1_3D..." at bounding box center [308, 371] width 63 height 9
drag, startPoint x: 297, startPoint y: 36, endPoint x: 327, endPoint y: 38, distance: 30.2
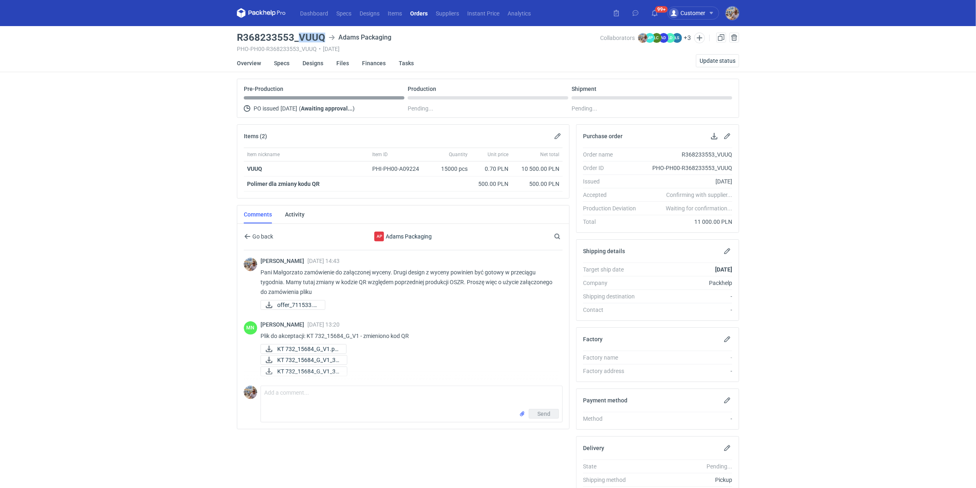
click at [327, 38] on div "R368233553_VUUQ Adams Packaging" at bounding box center [418, 38] width 363 height 10
copy h3 "VUUQ"
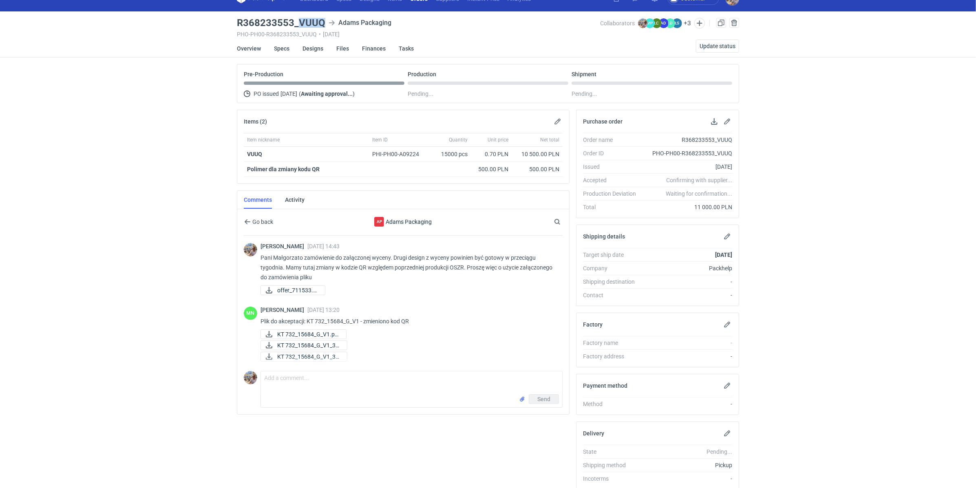
scroll to position [17, 0]
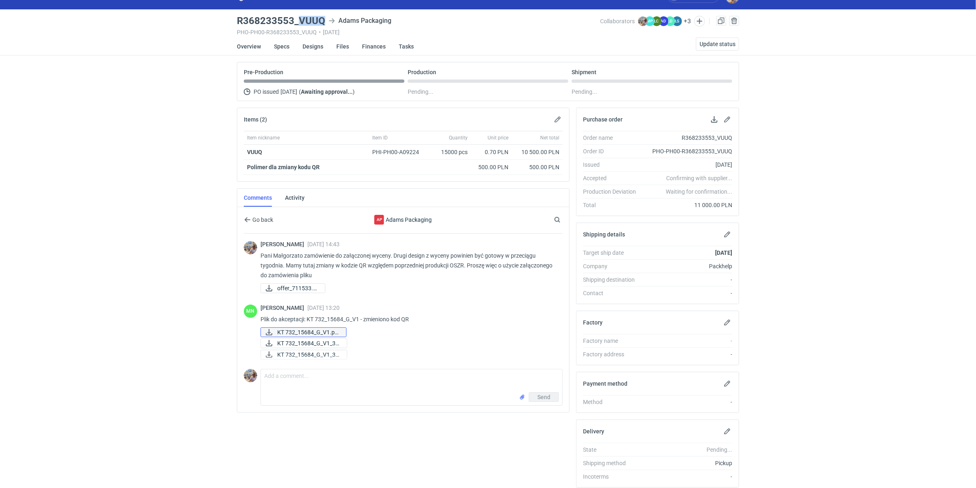
click at [310, 331] on span "KT 732_15684_G_V1.pd..." at bounding box center [308, 332] width 62 height 9
click at [311, 340] on span "KT 732_15684_G_V1_3D..." at bounding box center [308, 343] width 63 height 9
click at [313, 350] on span "KT 732_15684_G_V1_3D..." at bounding box center [308, 354] width 63 height 9
click at [322, 372] on textarea "Comment message" at bounding box center [411, 380] width 301 height 23
drag, startPoint x: 360, startPoint y: 316, endPoint x: 308, endPoint y: 320, distance: 52.0
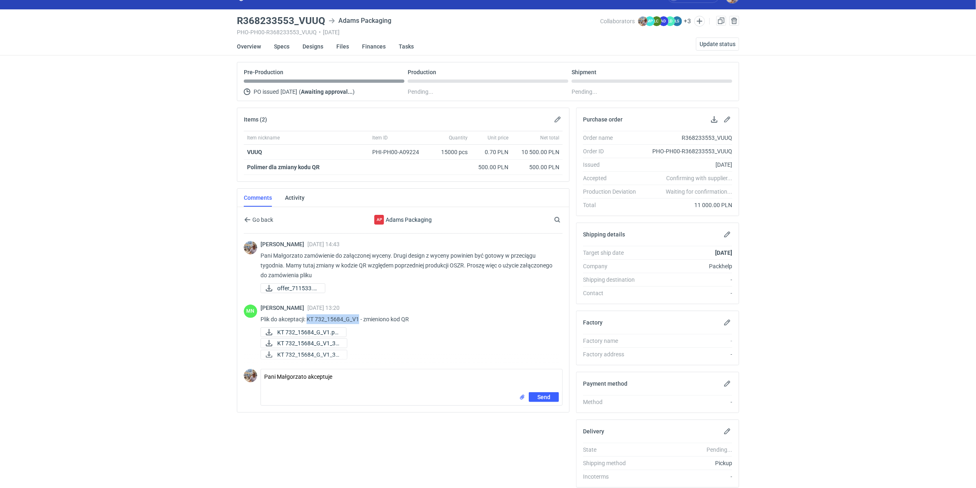
click at [308, 320] on p "Plik do akceptacji: KT 732_15684_G_V1 - zmieniono kod QR" at bounding box center [409, 319] width 296 height 10
copy p "KT 732_15684_G_V1"
click at [357, 372] on textarea "Pani Małgorzato akceptuje" at bounding box center [411, 380] width 301 height 23
paste textarea "KT 732_15684_G_V1"
type textarea "Pani Małgorzato akceptuje KT 732_15684_G_V1"
